Goal: Navigation & Orientation: Find specific page/section

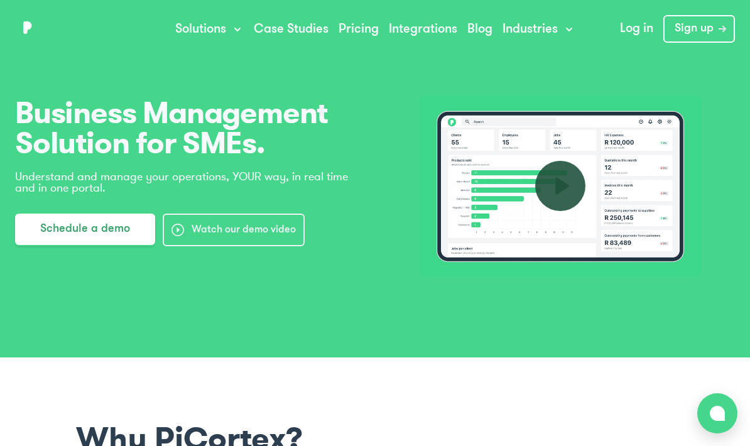
click at [314, 28] on link "Case Studies" at bounding box center [291, 29] width 75 height 13
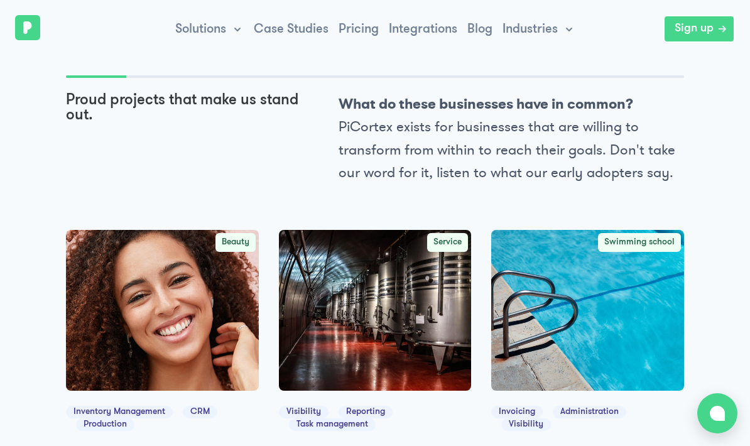
click at [219, 29] on span "Solutions" at bounding box center [200, 29] width 51 height 15
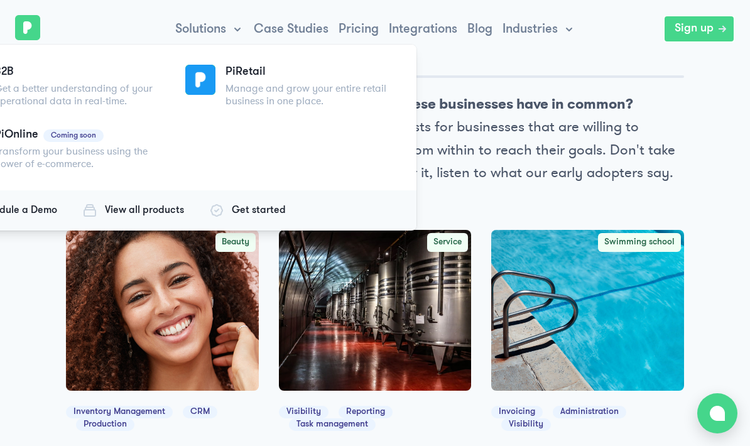
click at [36, 31] on img at bounding box center [27, 27] width 25 height 25
